Goal: Task Accomplishment & Management: Use online tool/utility

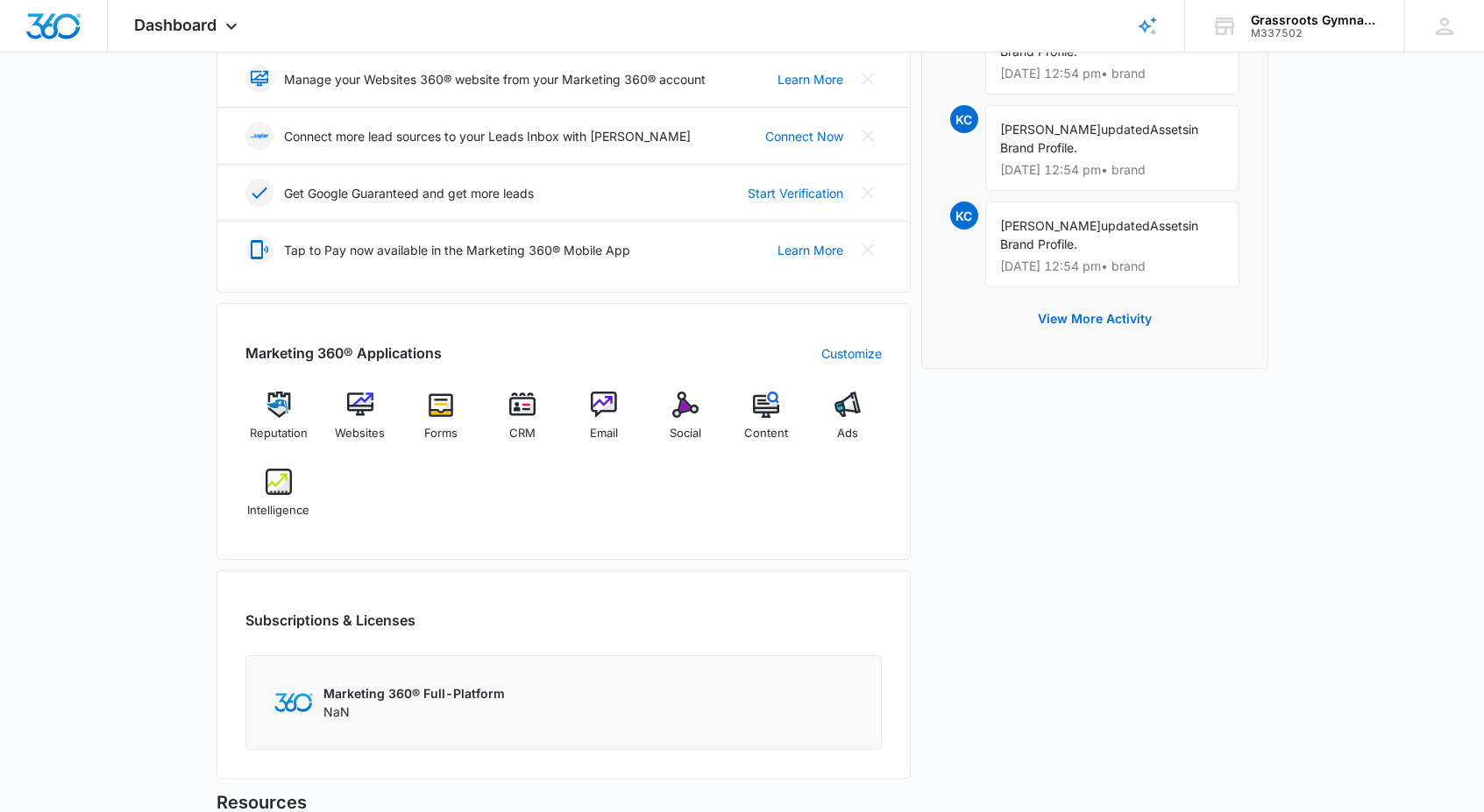
scroll to position [431, 0]
click at [359, 403] on img at bounding box center [360, 403] width 26 height 26
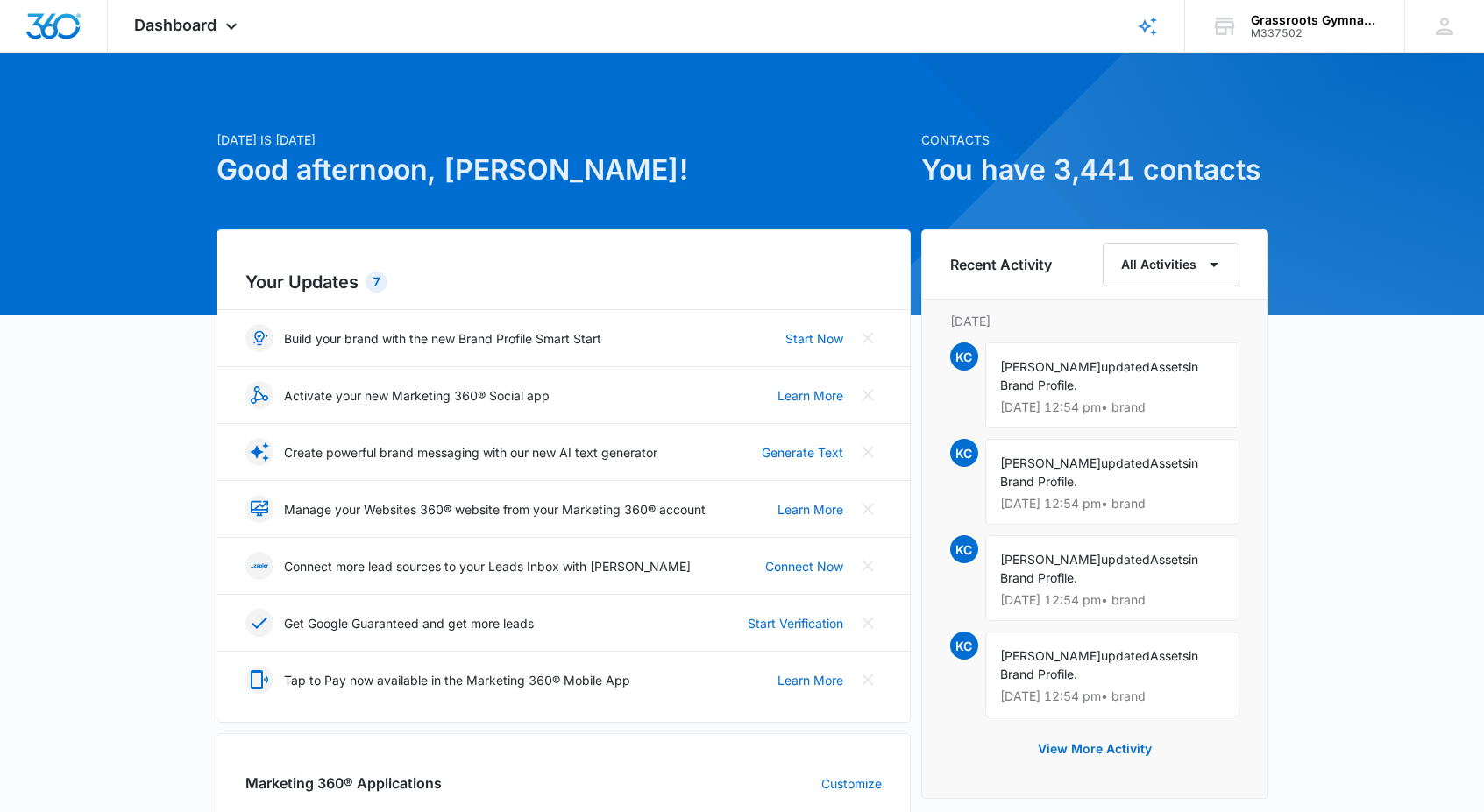
click at [525, 395] on p "Activate your new Marketing 360® Social app" at bounding box center [417, 396] width 266 height 18
click at [793, 394] on link "Learn More" at bounding box center [810, 396] width 66 height 18
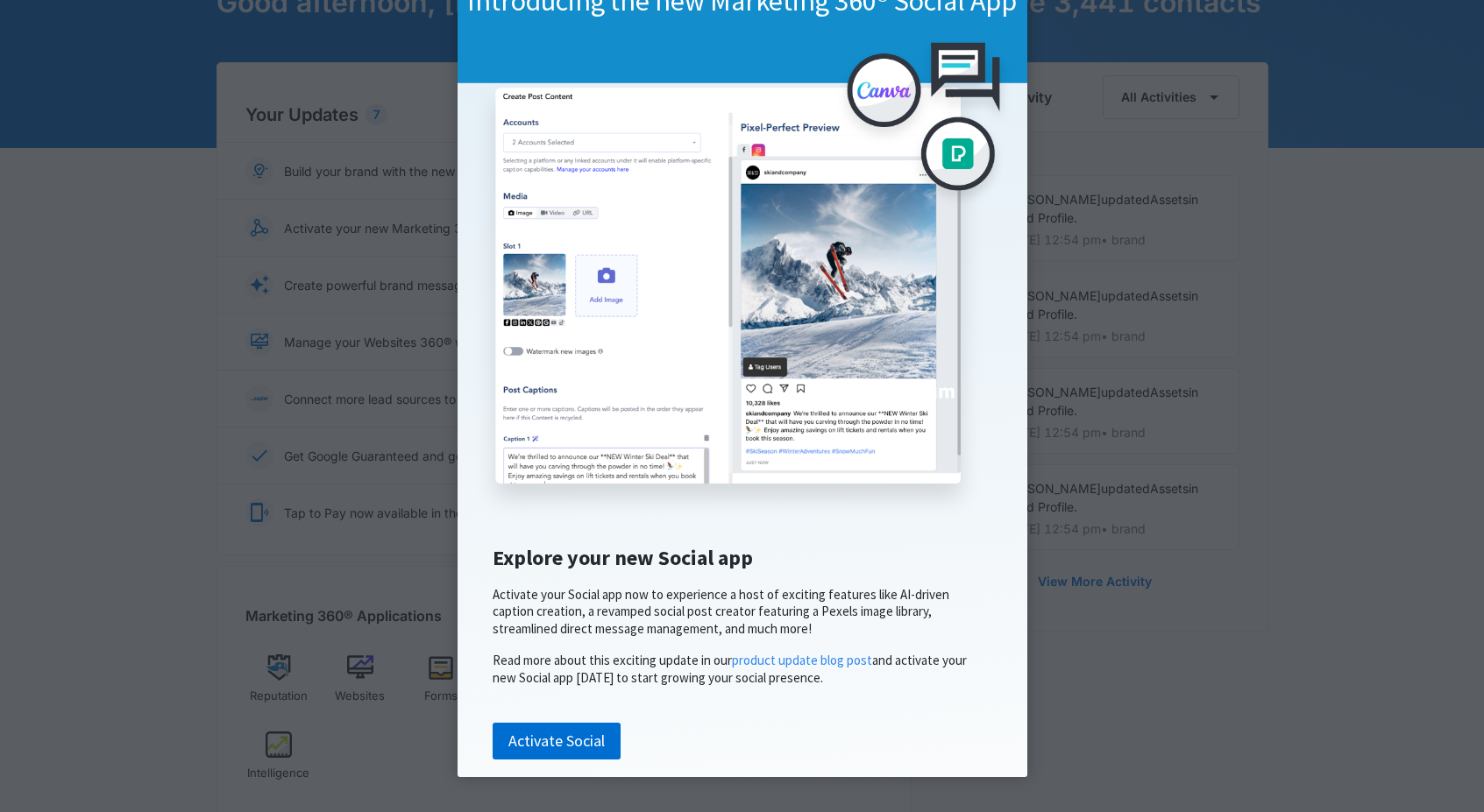
scroll to position [218, 0]
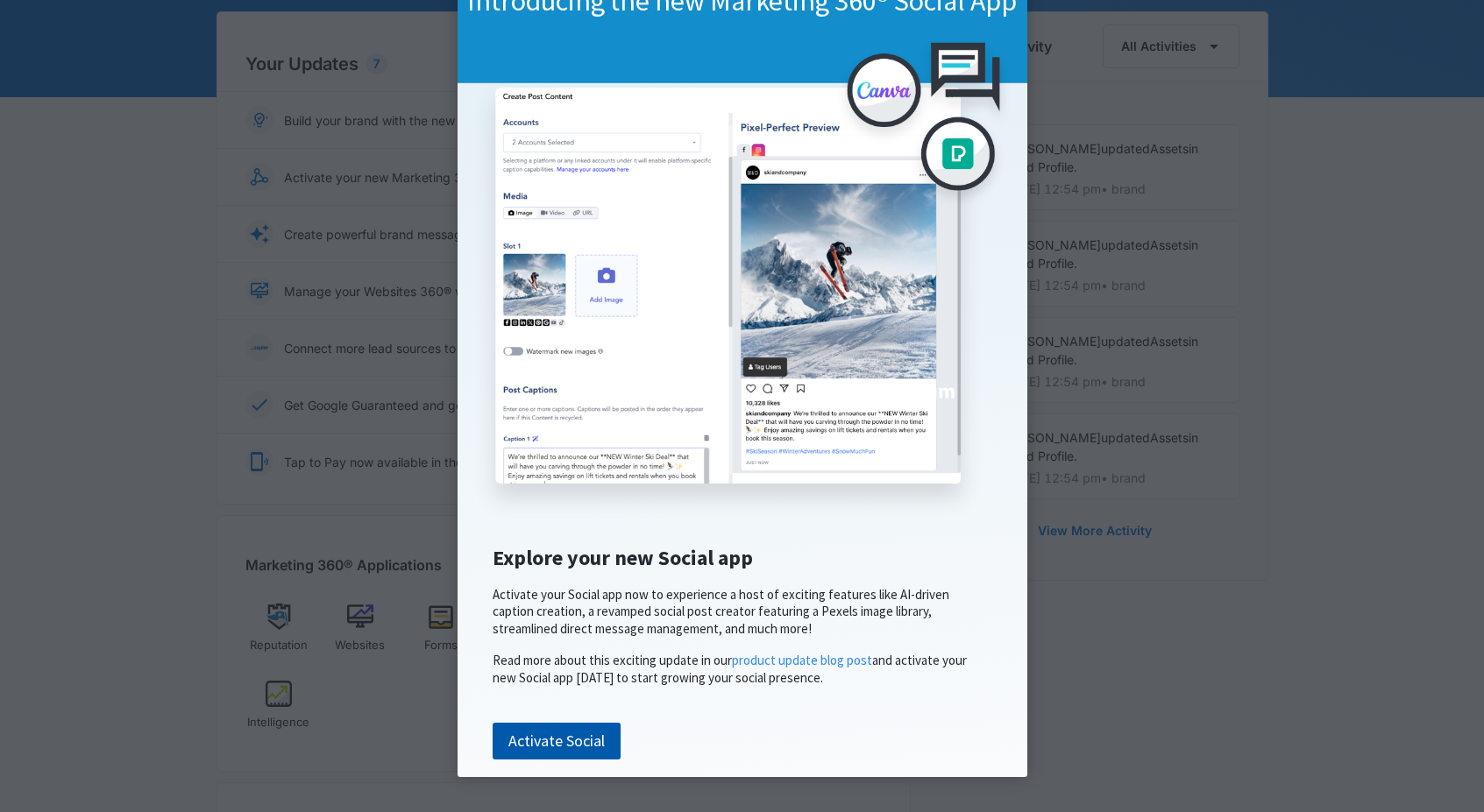
click at [563, 740] on link "Activate Social" at bounding box center [557, 741] width 128 height 37
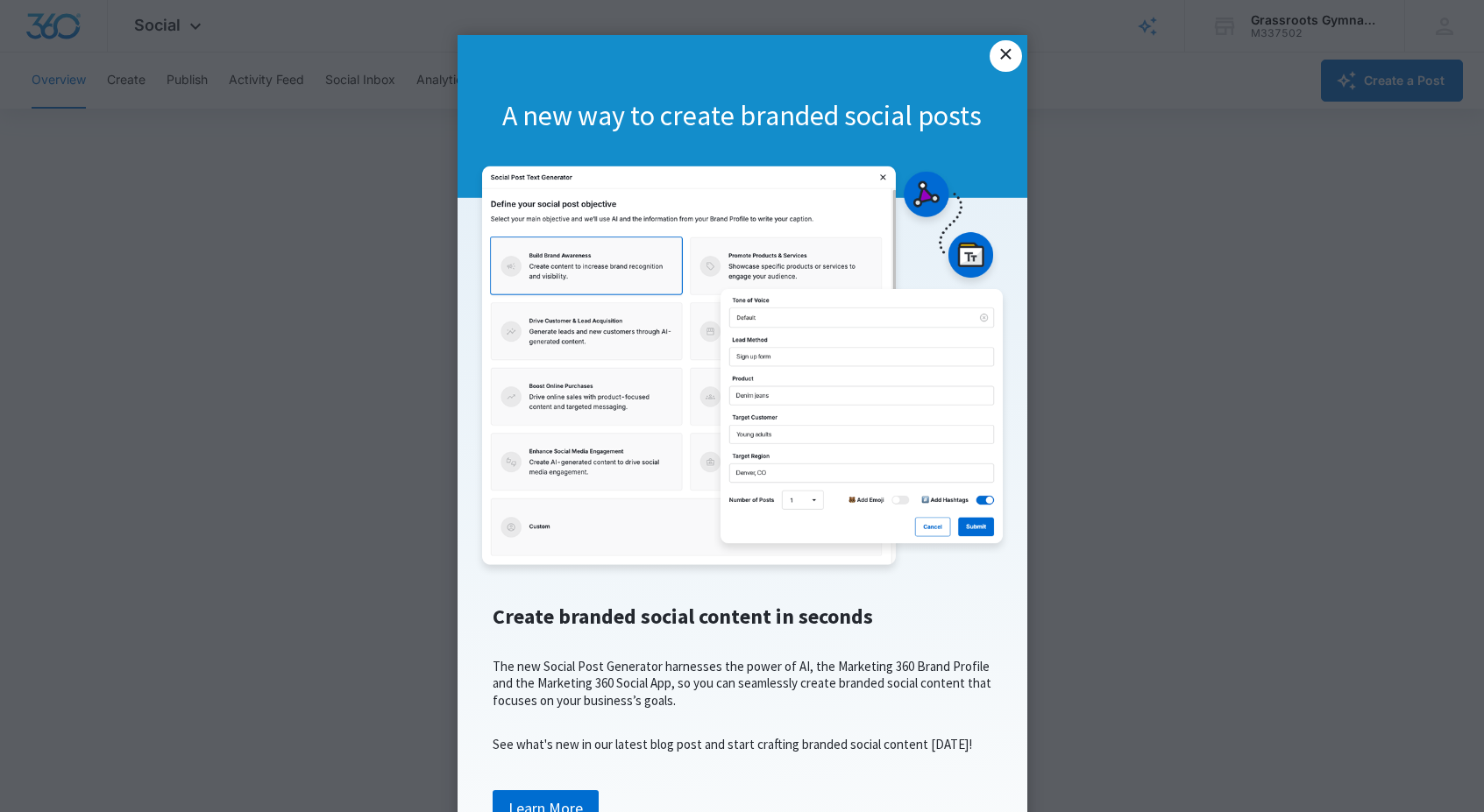
click at [1006, 59] on link "×" at bounding box center [1005, 56] width 32 height 32
